Goal: Transaction & Acquisition: Purchase product/service

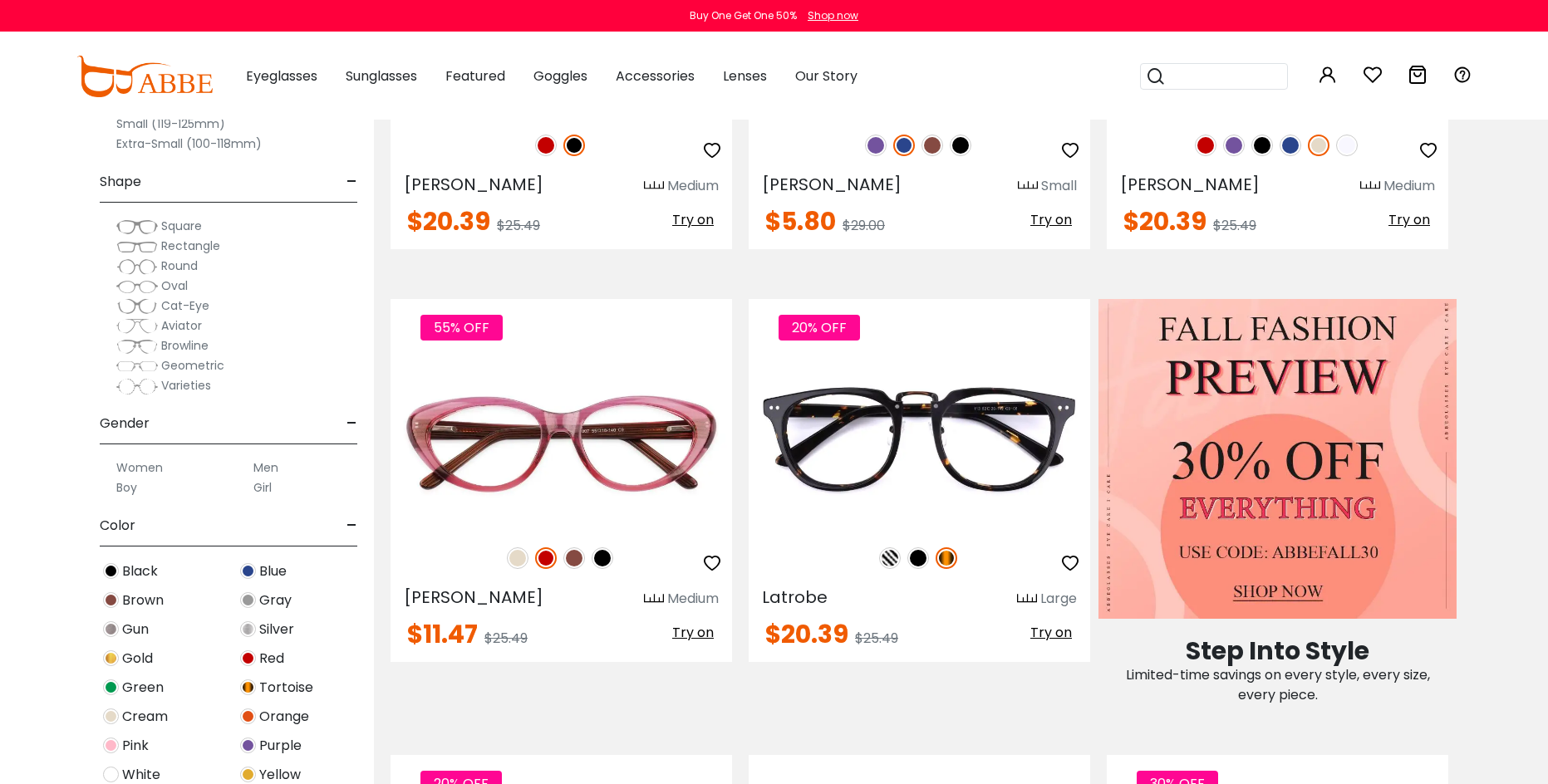
scroll to position [641, 0]
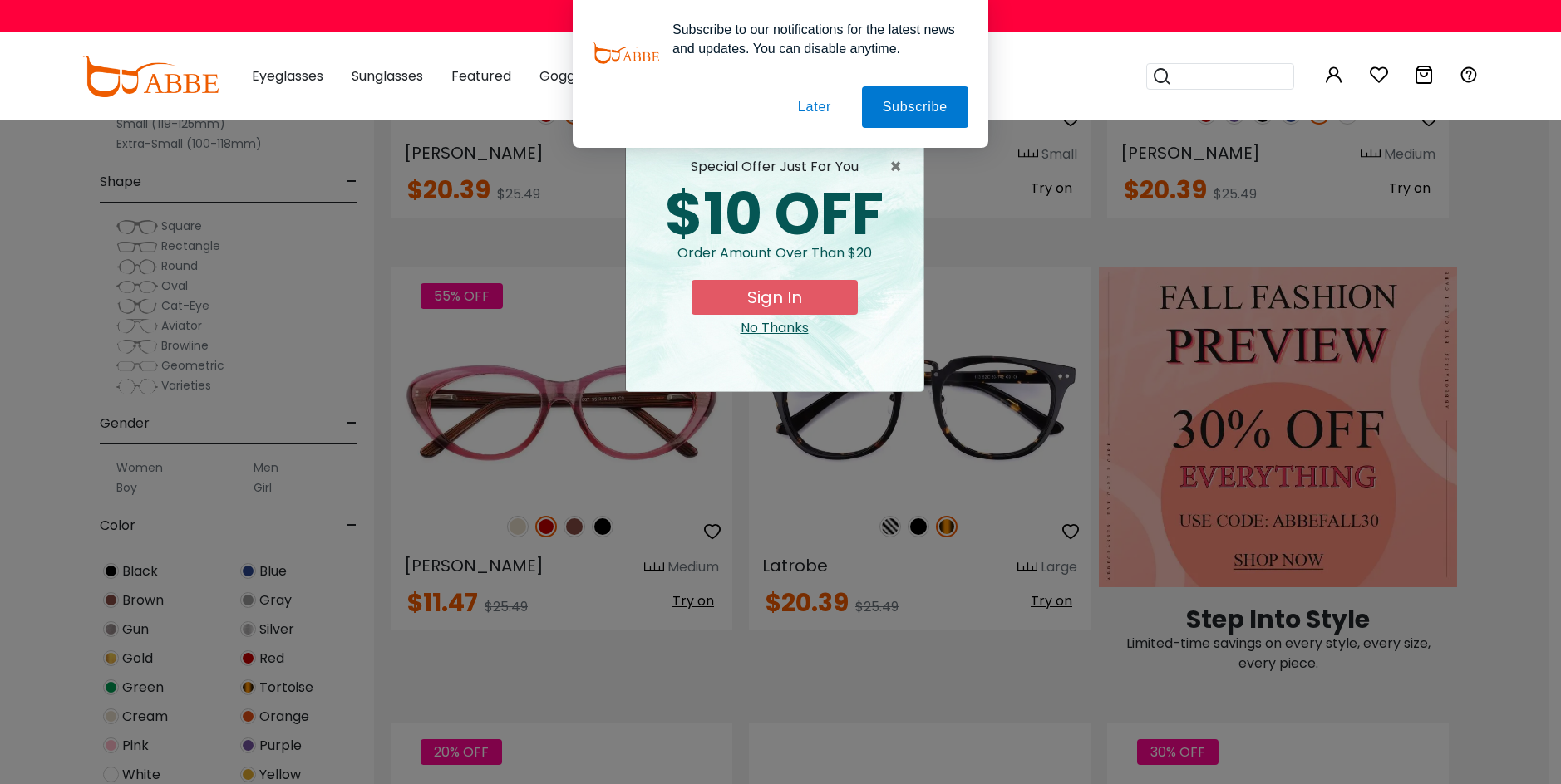
drag, startPoint x: 1553, startPoint y: 56, endPoint x: 1543, endPoint y: 26, distance: 31.6
click at [280, 79] on div "Subscribe to our notifications for the latest news and updates. You can disable…" at bounding box center [780, 74] width 1561 height 148
click at [895, 167] on span "×" at bounding box center [900, 166] width 21 height 20
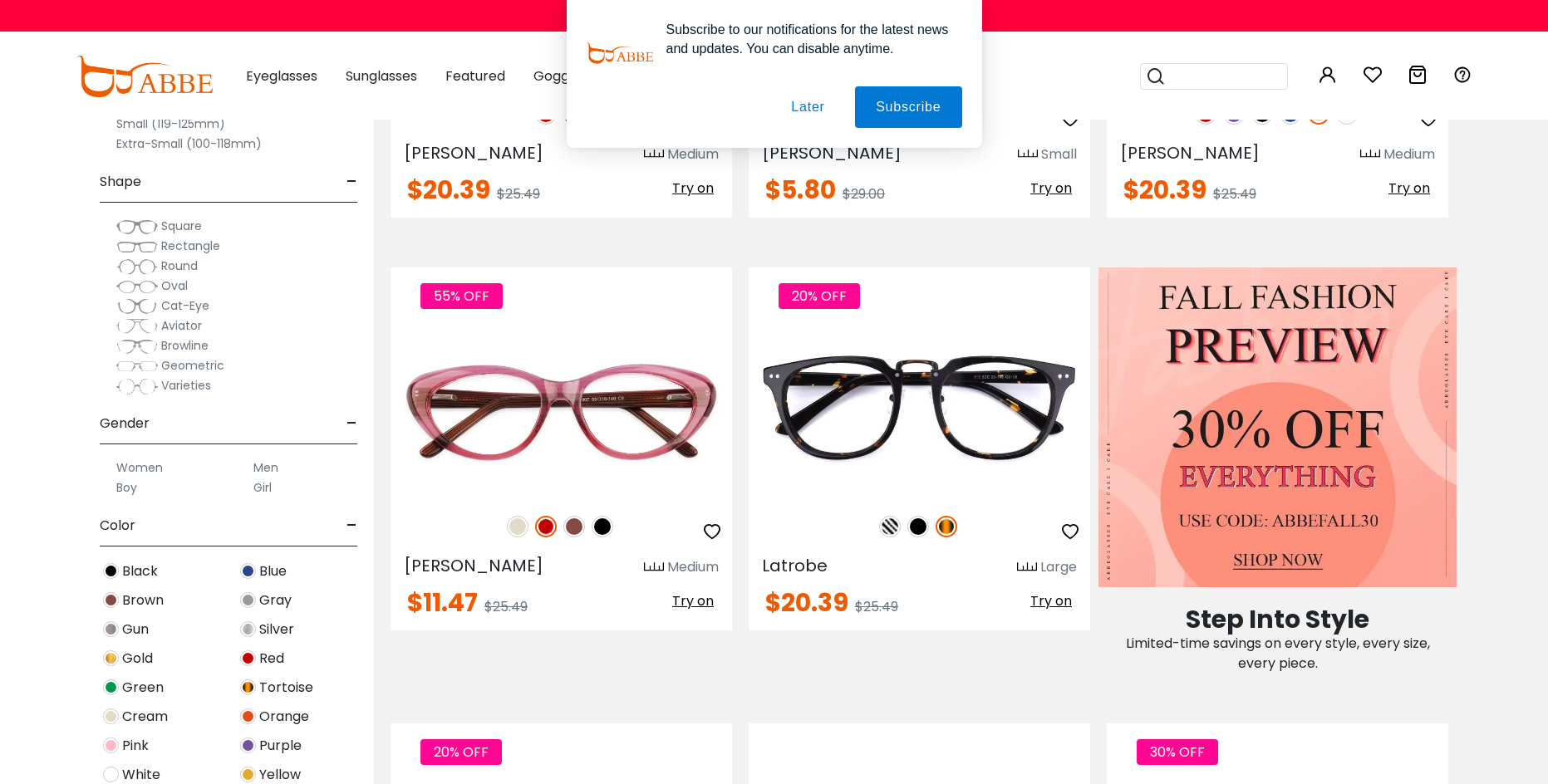
click at [808, 104] on button "Later" at bounding box center [807, 107] width 75 height 41
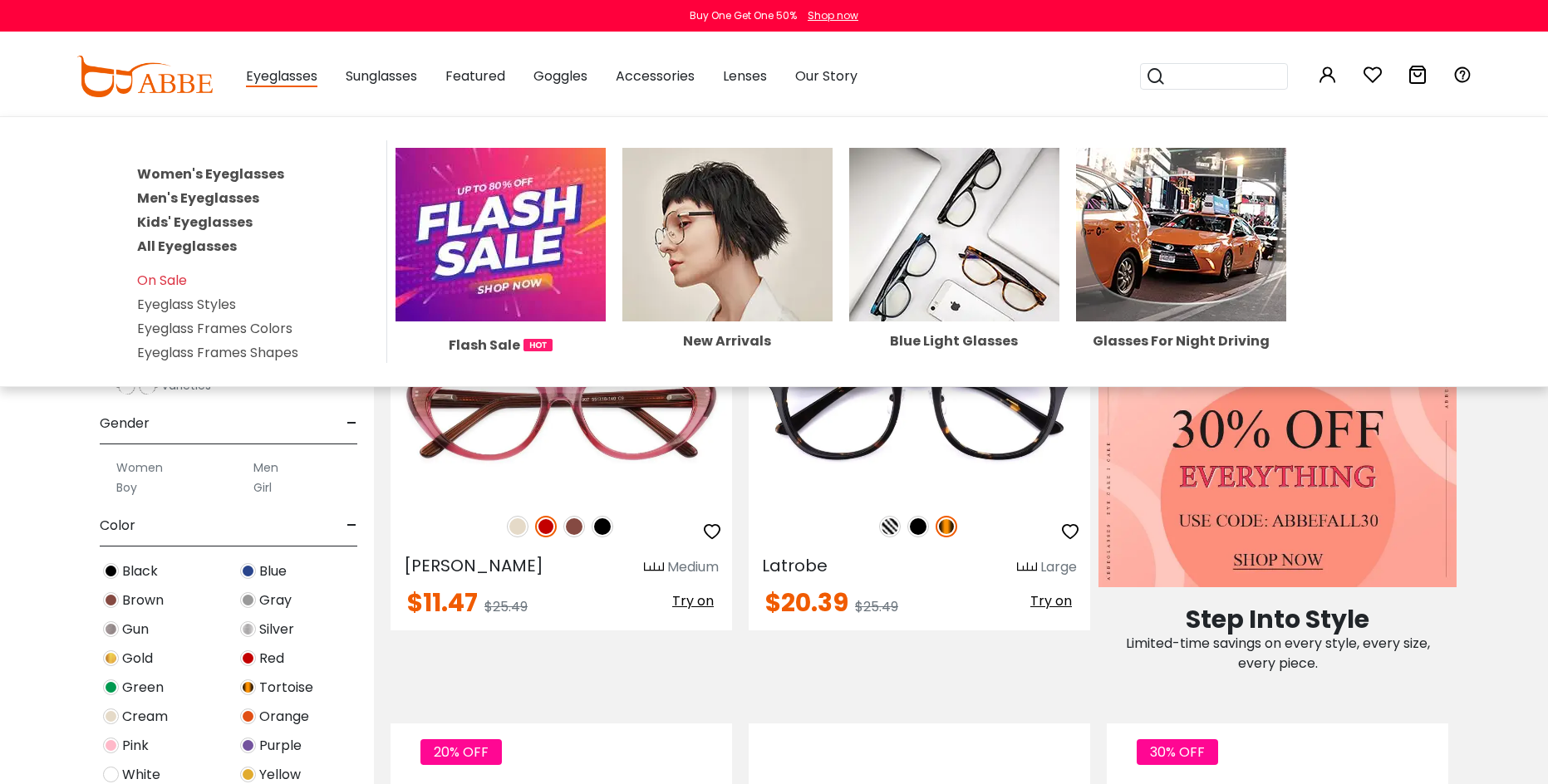
click at [235, 201] on link "Men's Eyeglasses" at bounding box center [197, 198] width 122 height 19
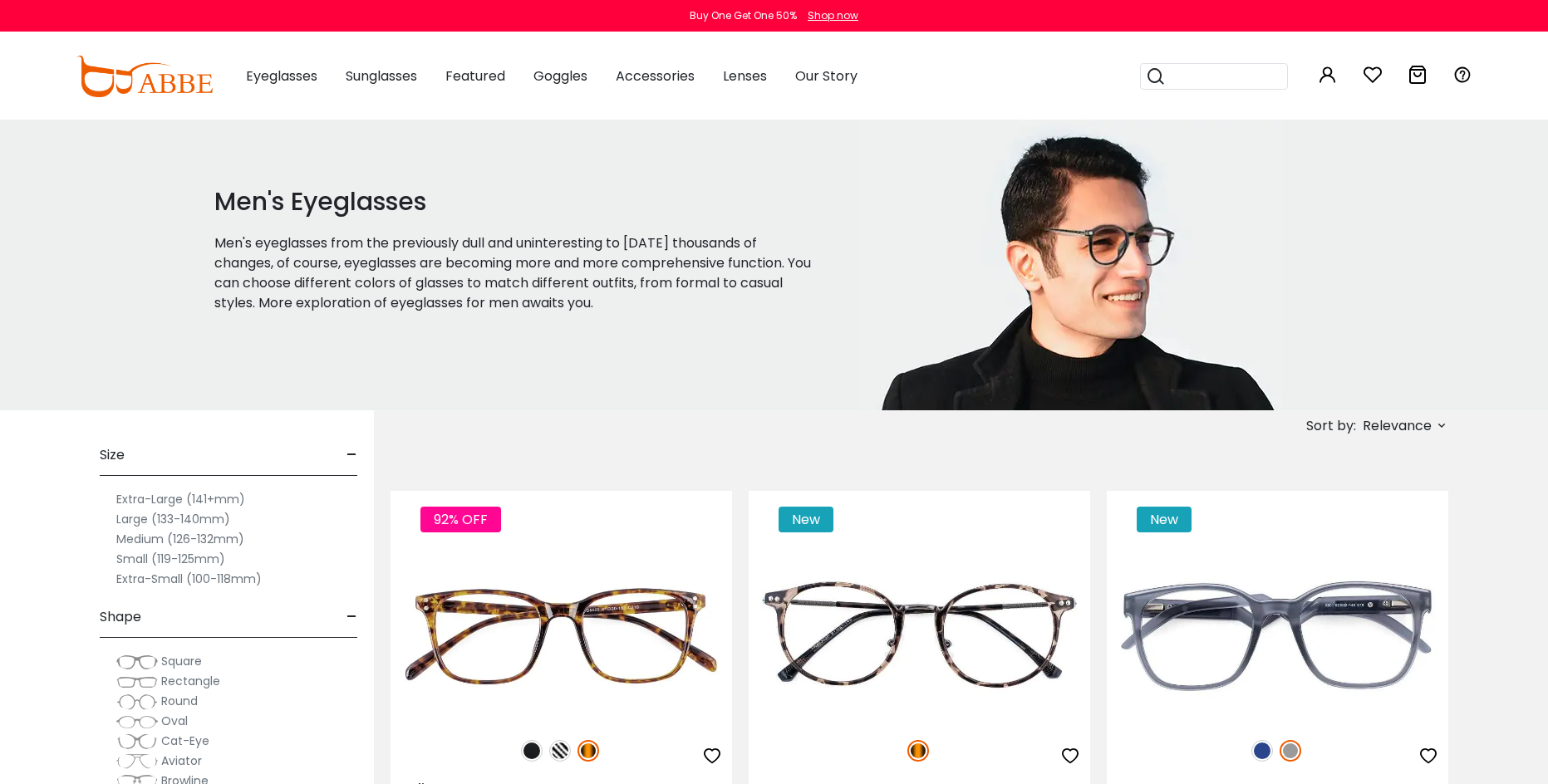
click at [169, 502] on label "Extra-Large (141+mm)" at bounding box center [181, 499] width 129 height 20
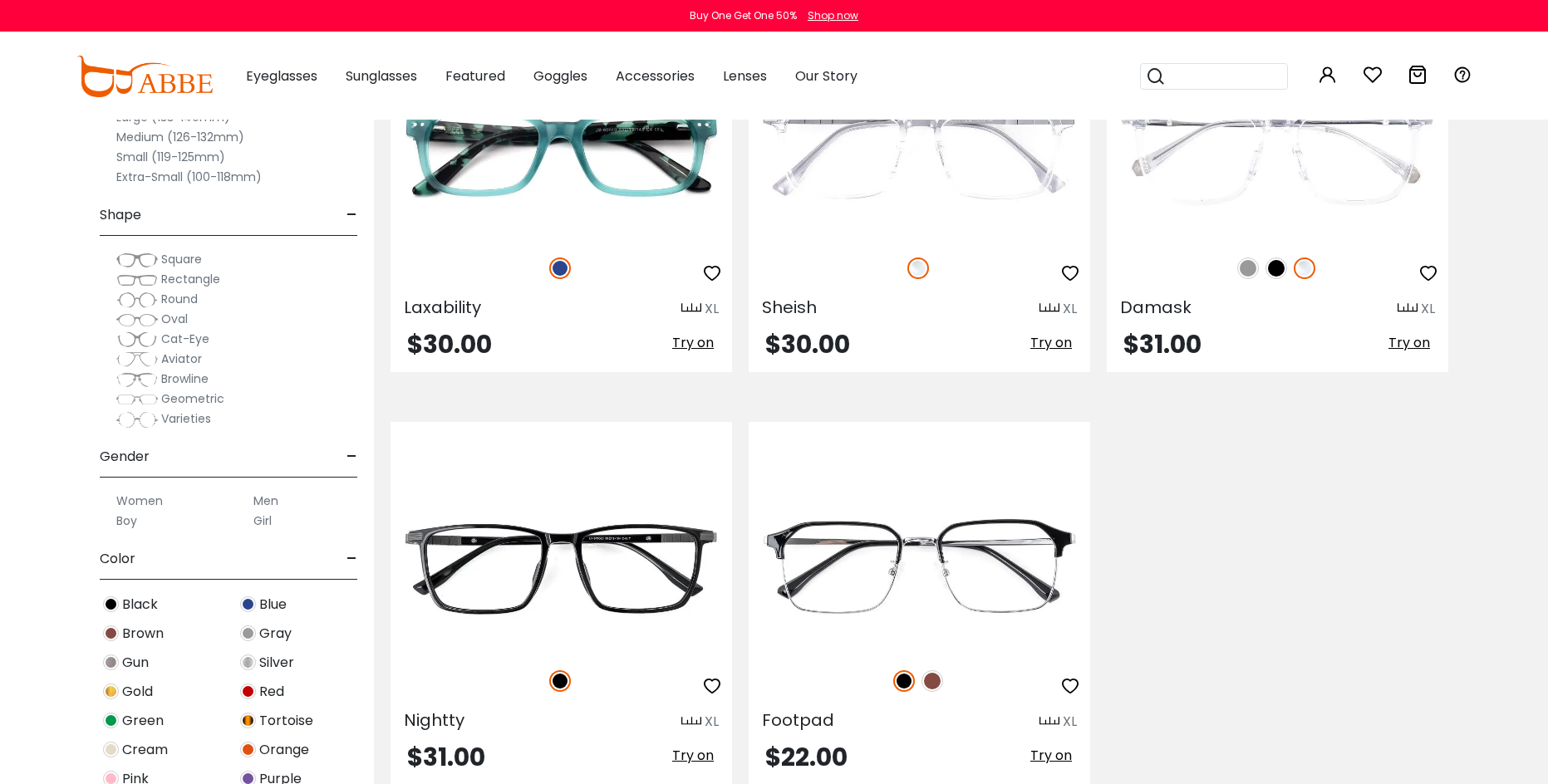
scroll to position [5978, 0]
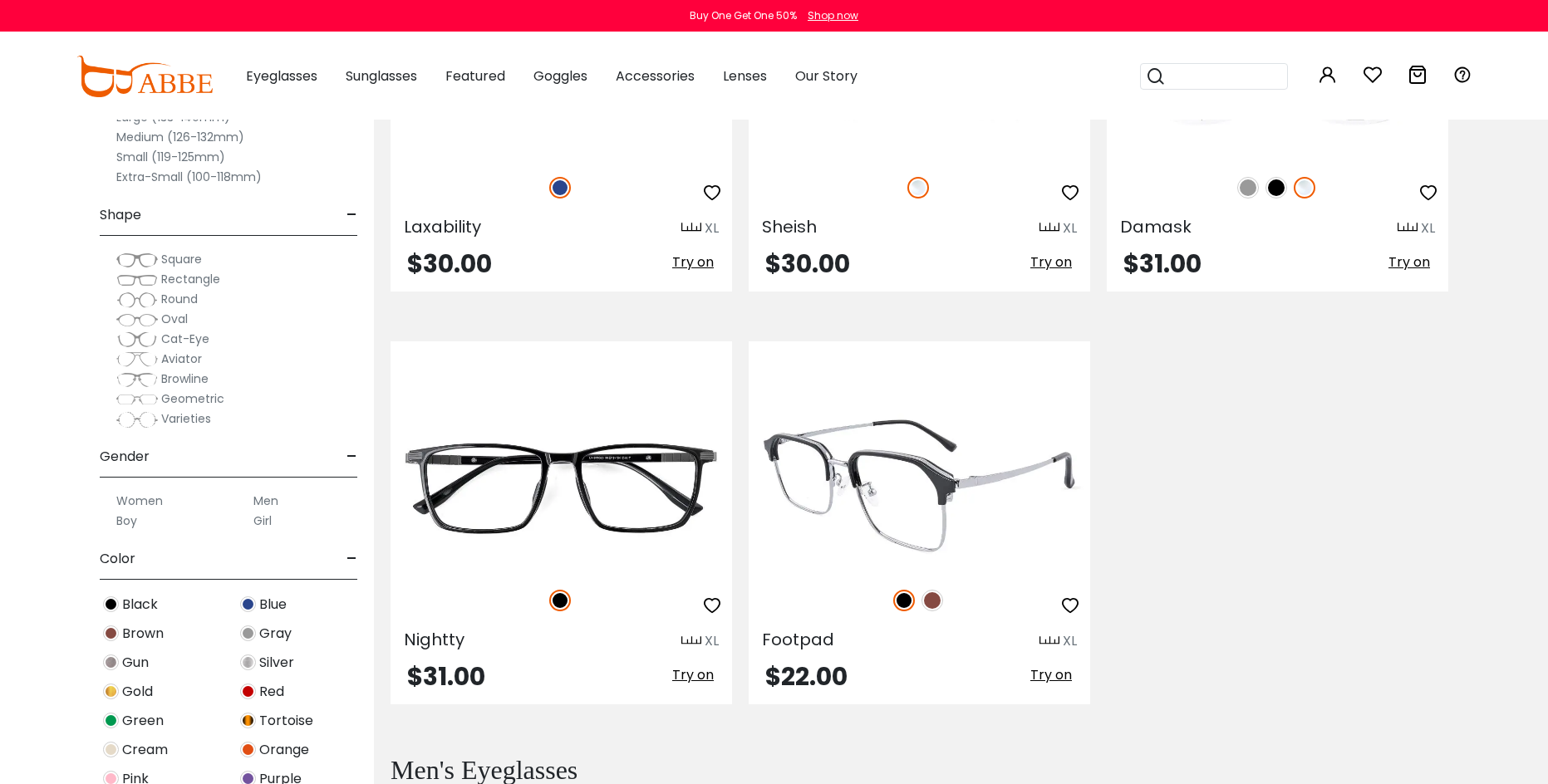
click at [928, 603] on img at bounding box center [932, 600] width 21 height 21
click at [1044, 674] on span "Try on" at bounding box center [1051, 675] width 41 height 19
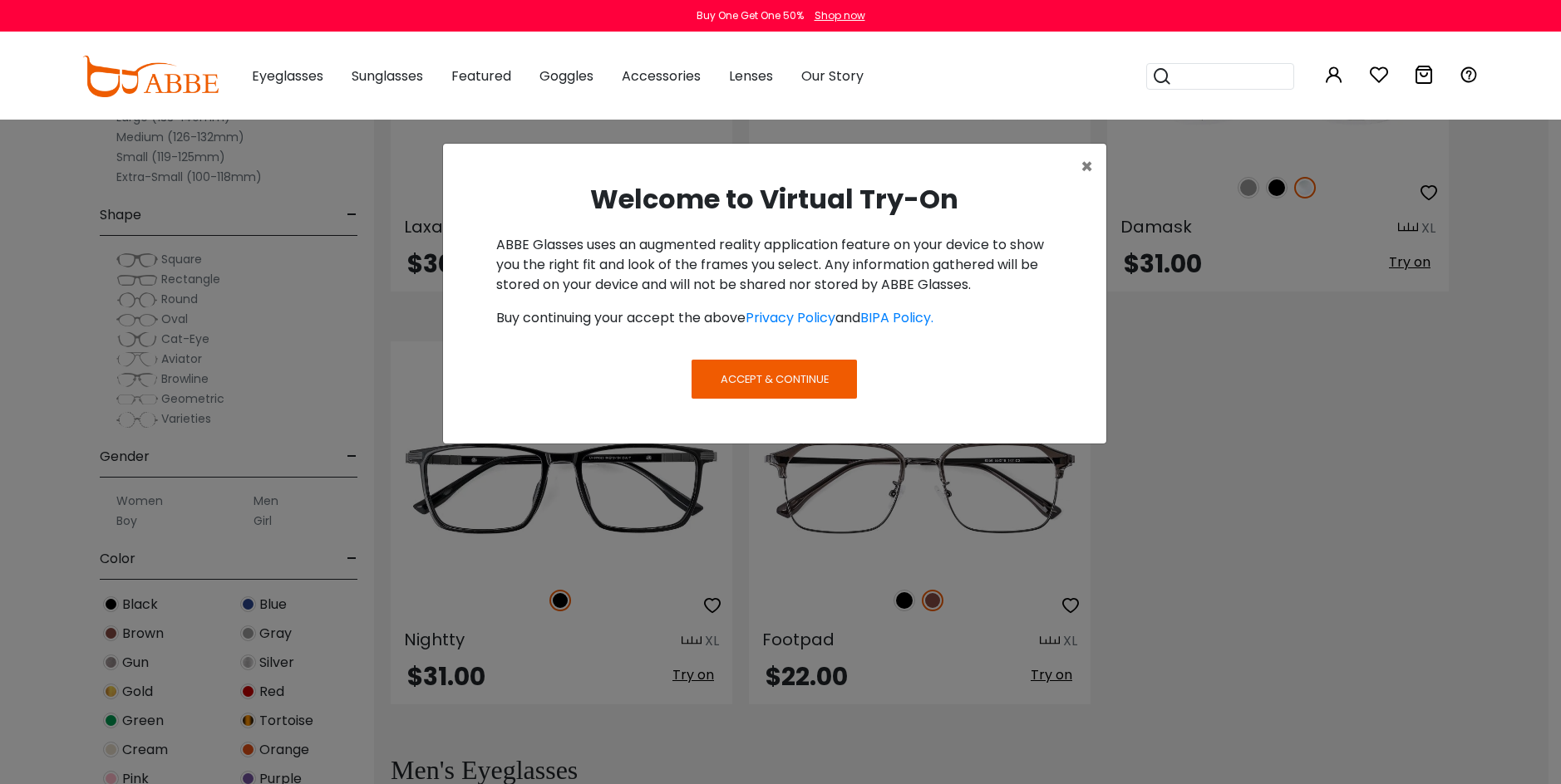
click at [825, 381] on span "Accept & Continue" at bounding box center [775, 379] width 108 height 15
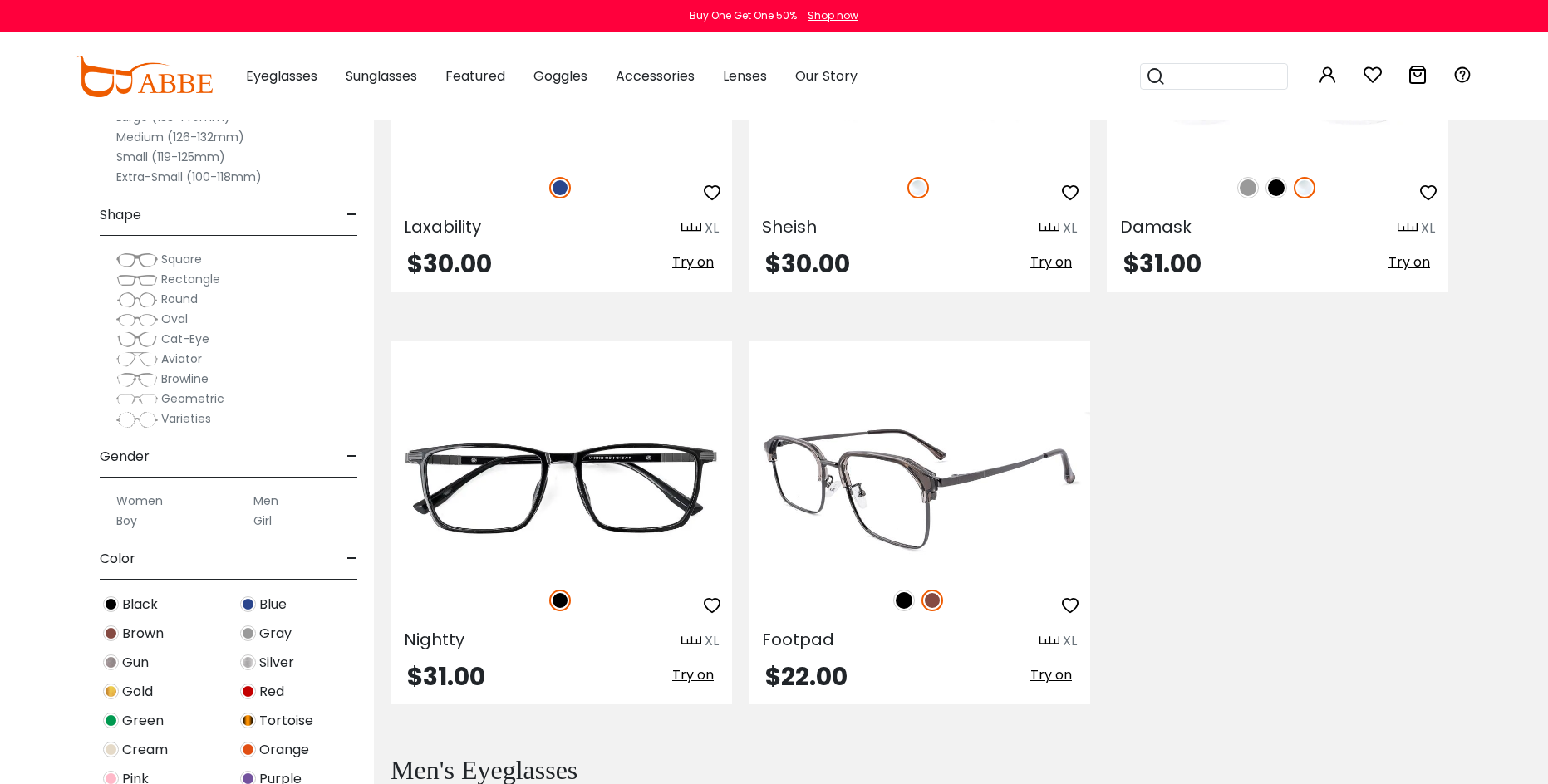
click at [928, 488] on img at bounding box center [919, 487] width 342 height 171
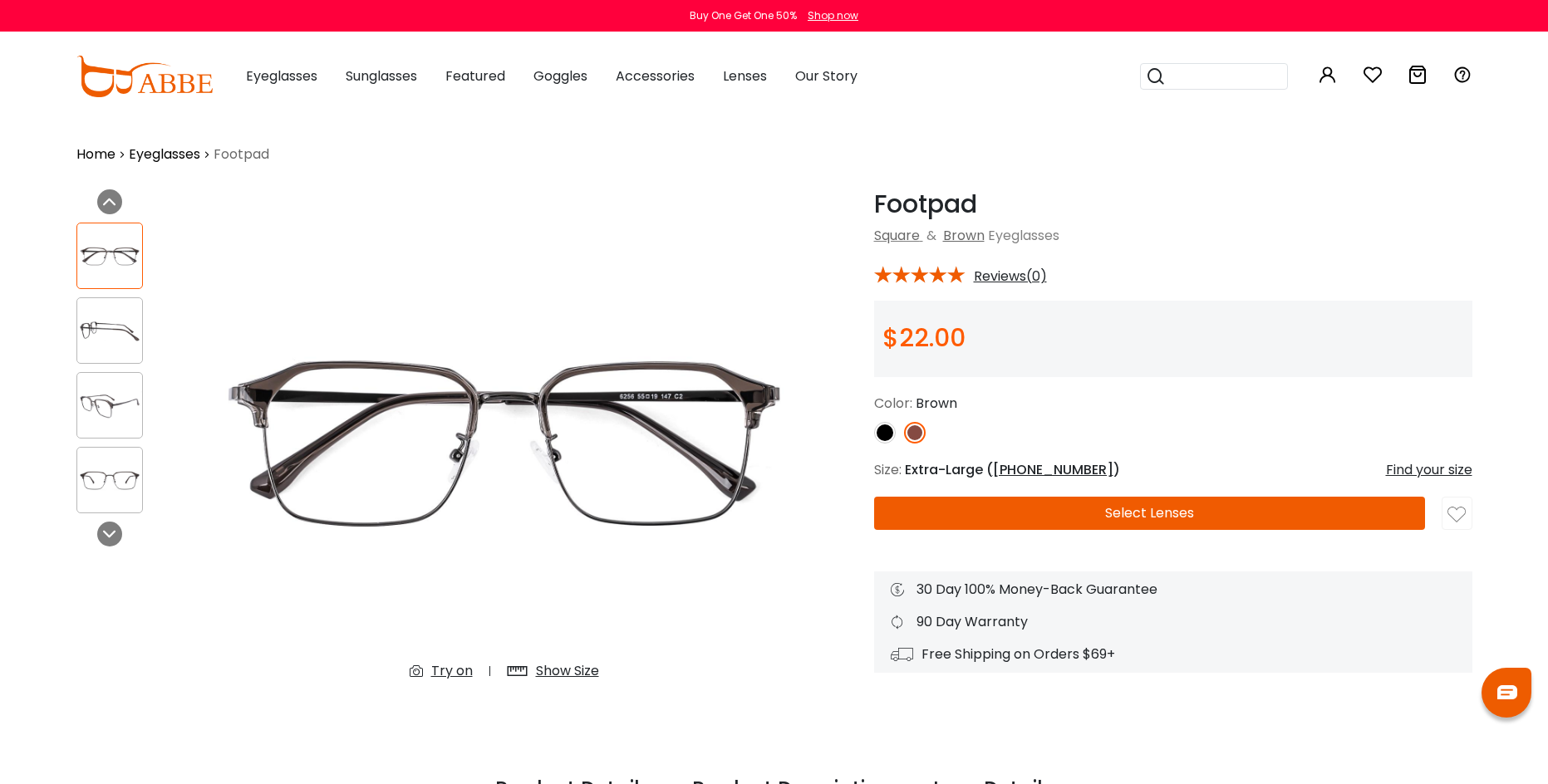
click at [108, 325] on img at bounding box center [109, 331] width 64 height 33
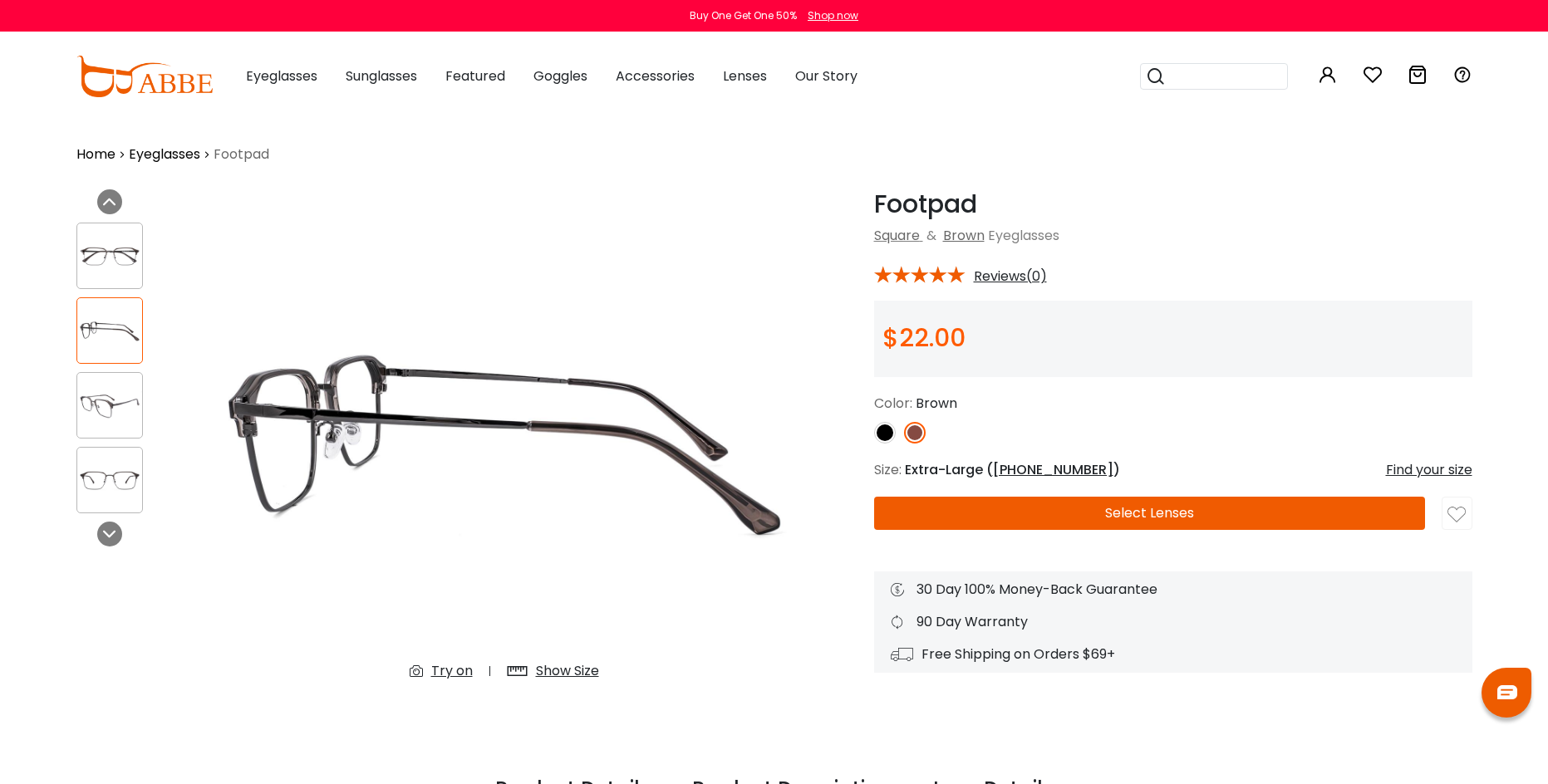
click at [101, 407] on img at bounding box center [109, 406] width 64 height 33
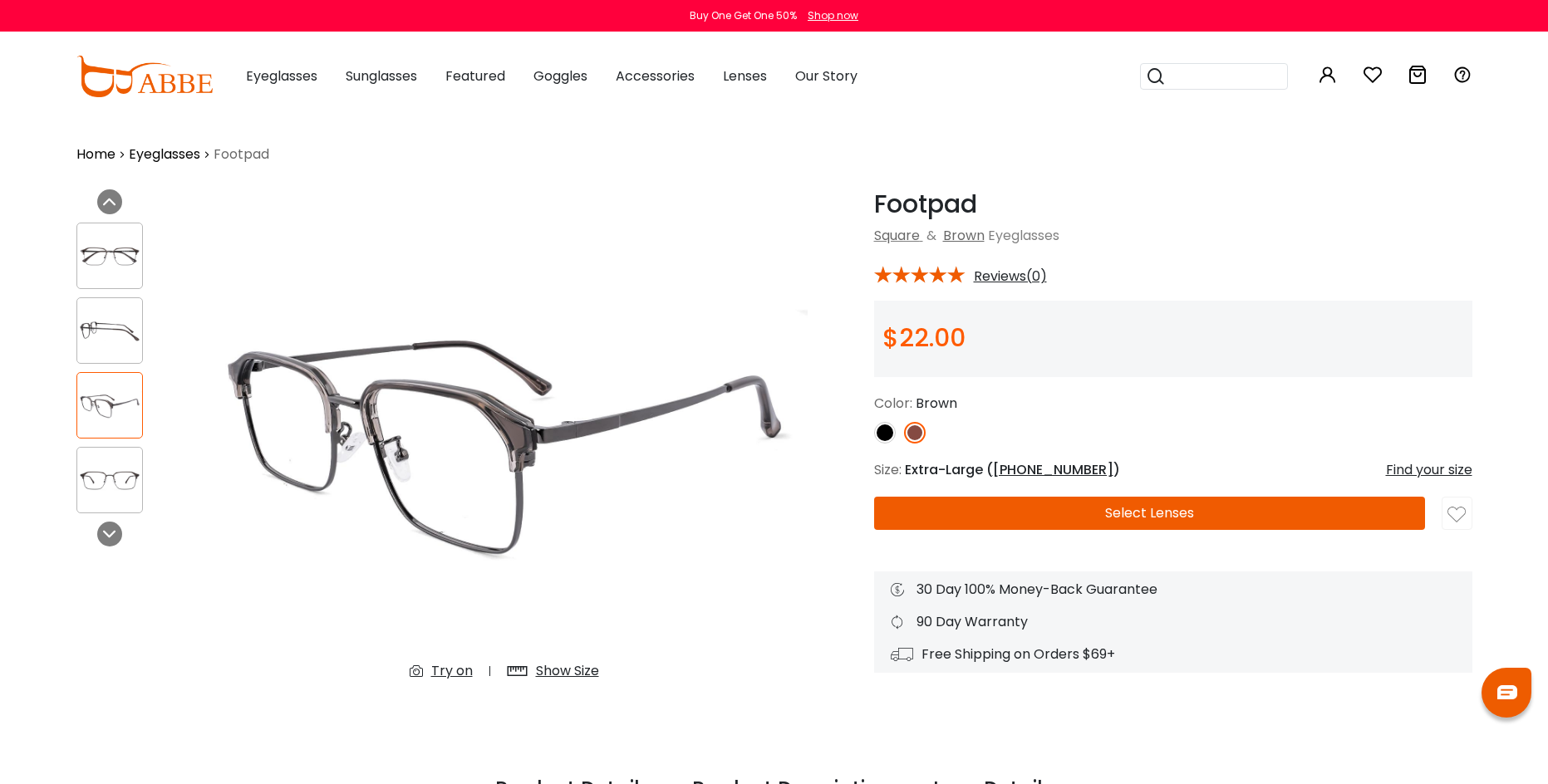
click at [90, 472] on img at bounding box center [109, 481] width 64 height 33
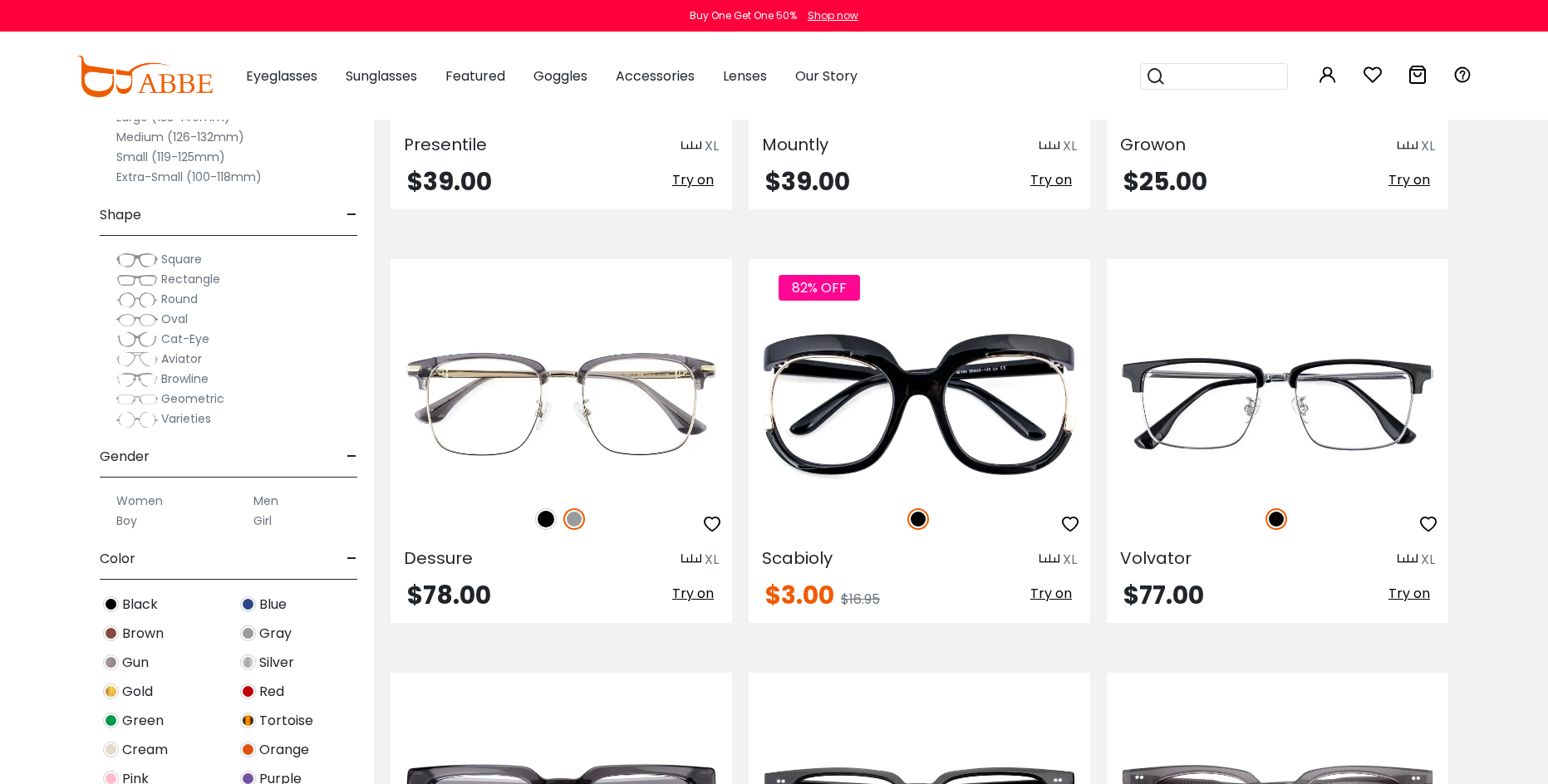
scroll to position [4793, 0]
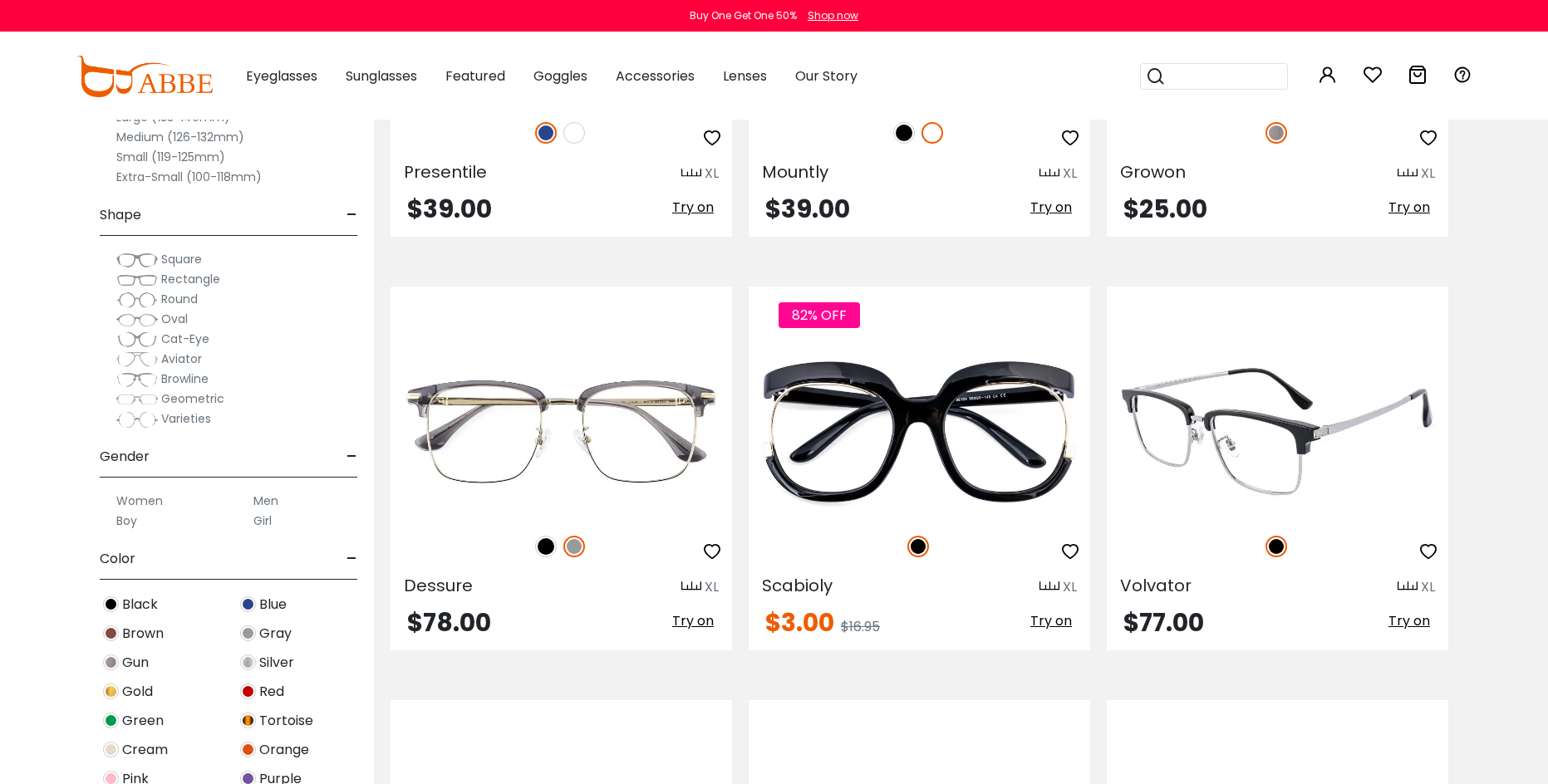
click at [1250, 460] on img at bounding box center [1277, 432] width 342 height 171
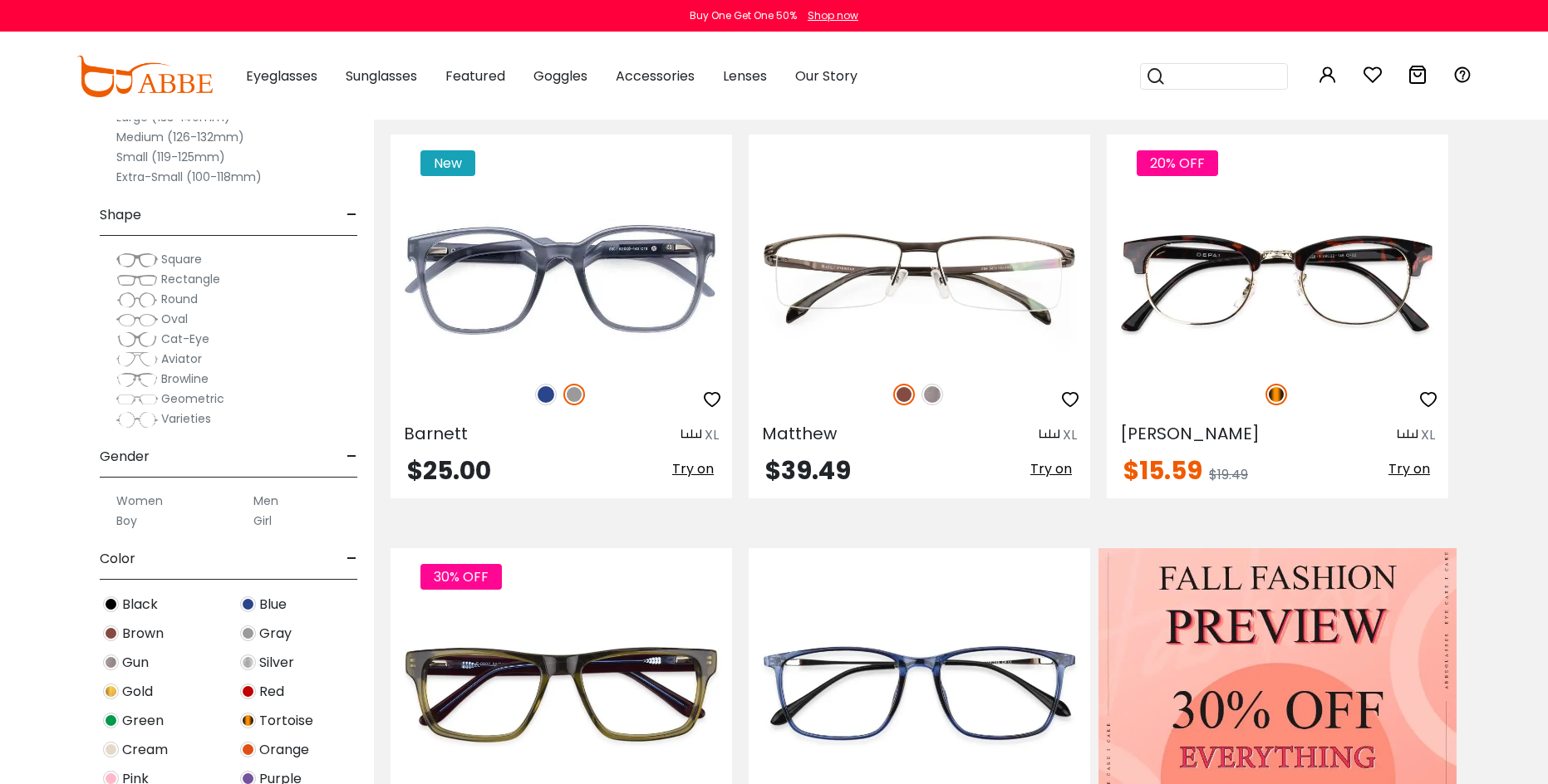
scroll to position [329, 0]
